Goal: Information Seeking & Learning: Learn about a topic

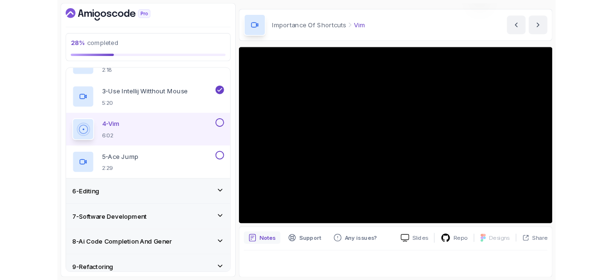
scroll to position [92, 0]
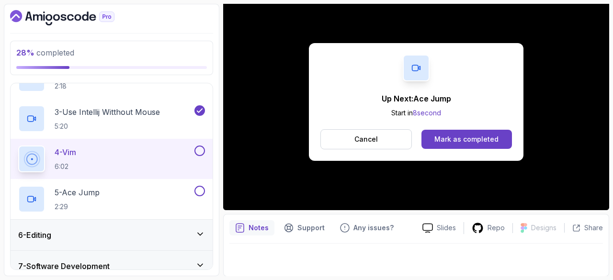
click at [491, 139] on div "Mark as completed" at bounding box center [467, 140] width 64 height 10
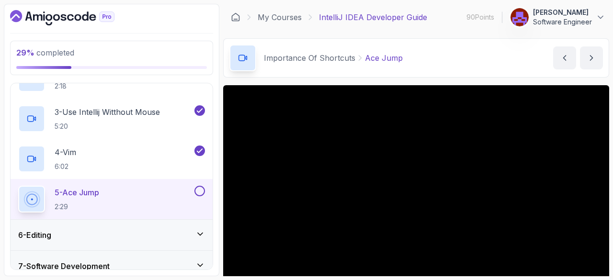
click at [591, 55] on icon "next content" at bounding box center [592, 58] width 10 height 10
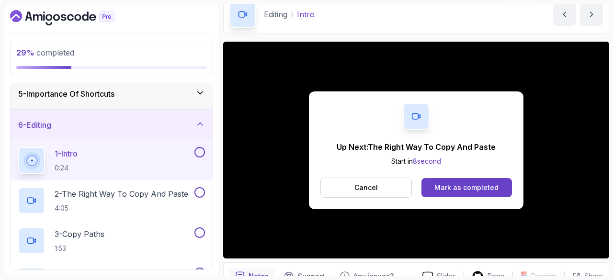
scroll to position [44, 0]
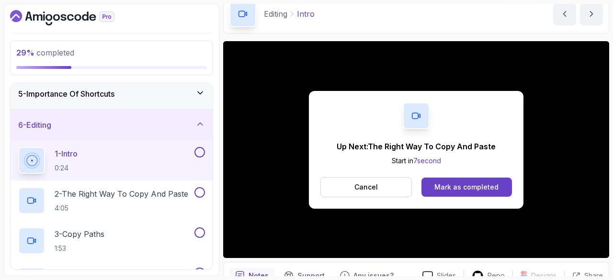
click at [464, 188] on div "Mark as completed" at bounding box center [467, 188] width 64 height 10
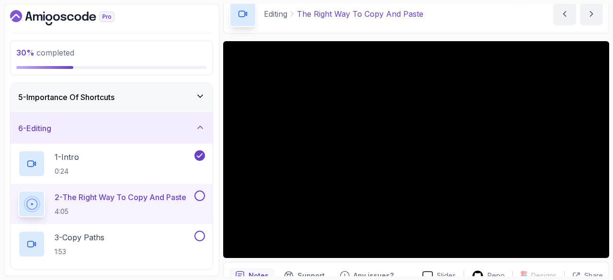
scroll to position [129, 0]
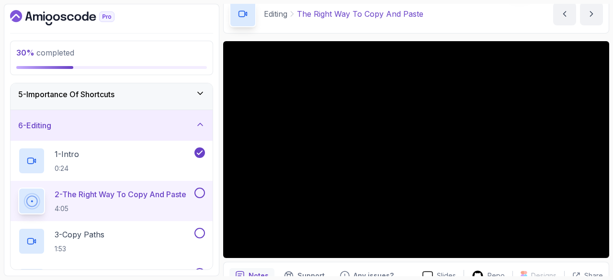
click at [203, 124] on icon at bounding box center [200, 125] width 5 height 2
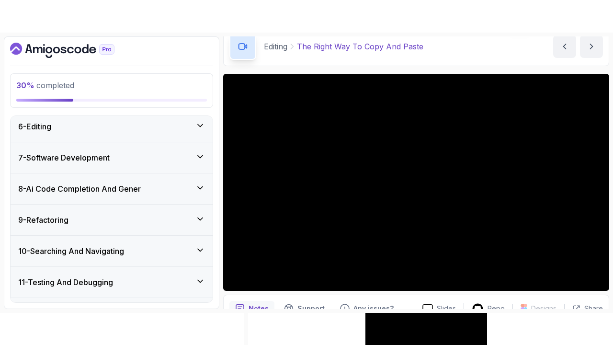
scroll to position [161, 0]
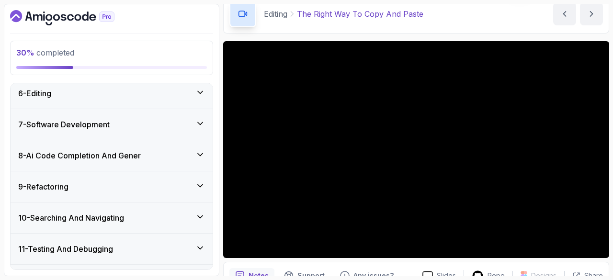
click at [11, 78] on button "6 - Editing" at bounding box center [112, 93] width 202 height 31
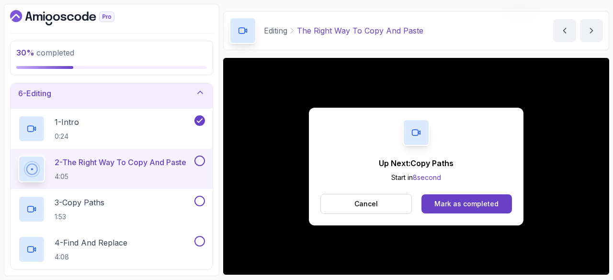
scroll to position [44, 0]
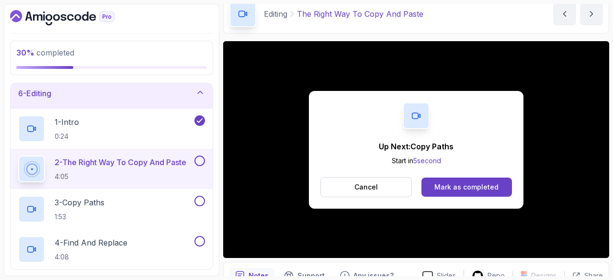
click at [485, 188] on div "Mark as completed" at bounding box center [467, 188] width 64 height 10
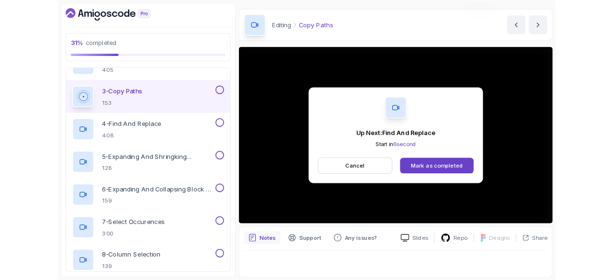
scroll to position [44, 0]
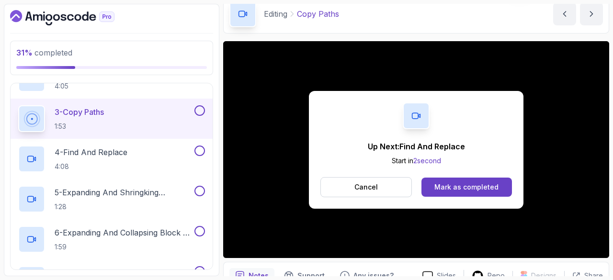
click at [482, 185] on div "Mark as completed" at bounding box center [467, 188] width 64 height 10
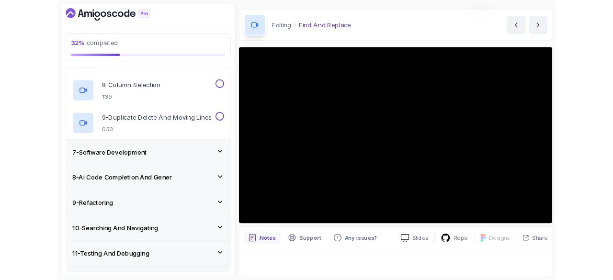
scroll to position [44, 0]
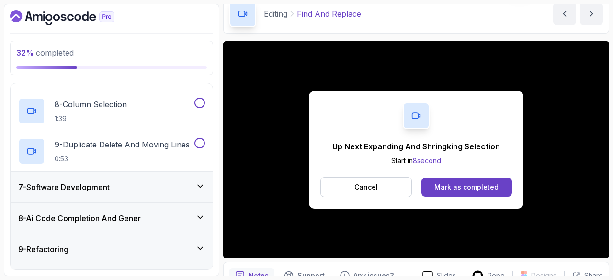
click at [456, 184] on div "Mark as completed" at bounding box center [467, 188] width 64 height 10
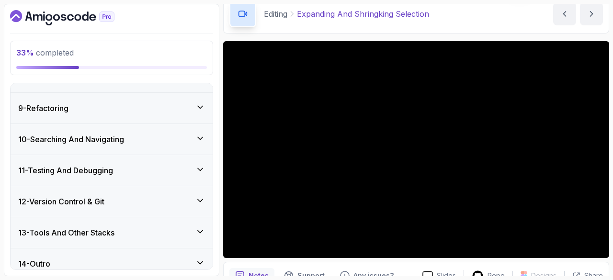
scroll to position [608, 0]
